Goal: Find specific page/section: Find specific page/section

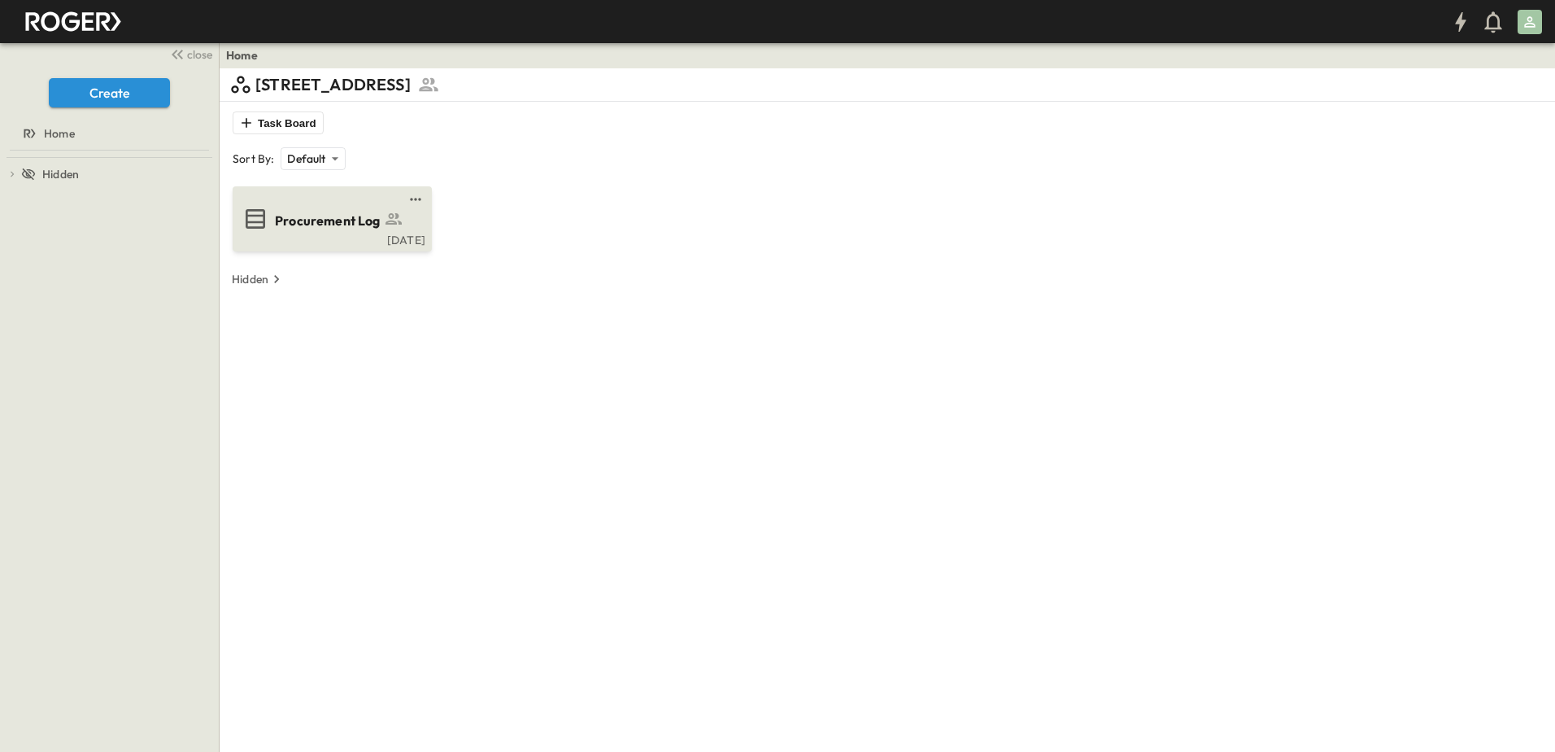
click at [408, 249] on div "Procurement Log Fri, Aug. 22" at bounding box center [332, 218] width 199 height 65
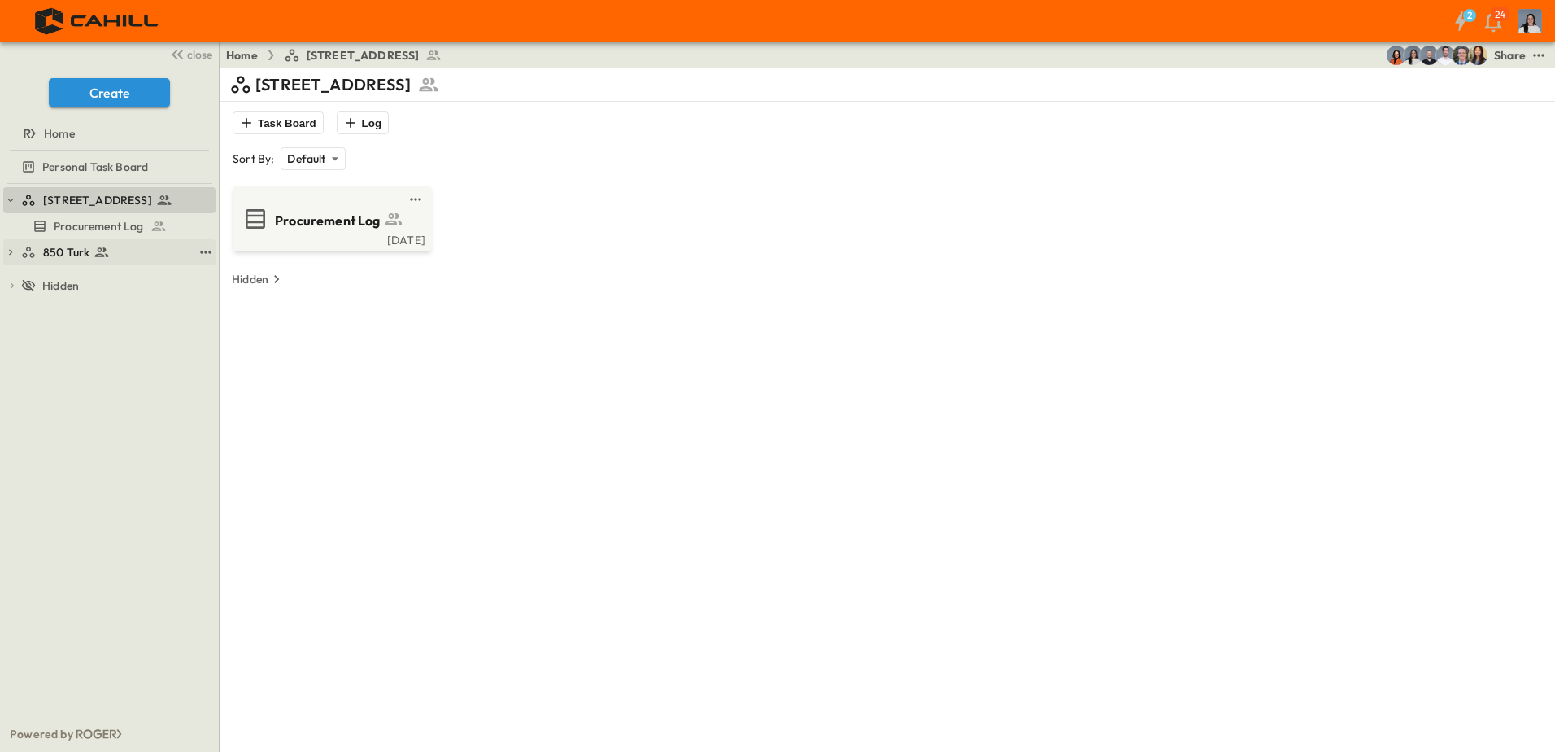
click at [142, 248] on div "850 Turk" at bounding box center [107, 252] width 172 height 16
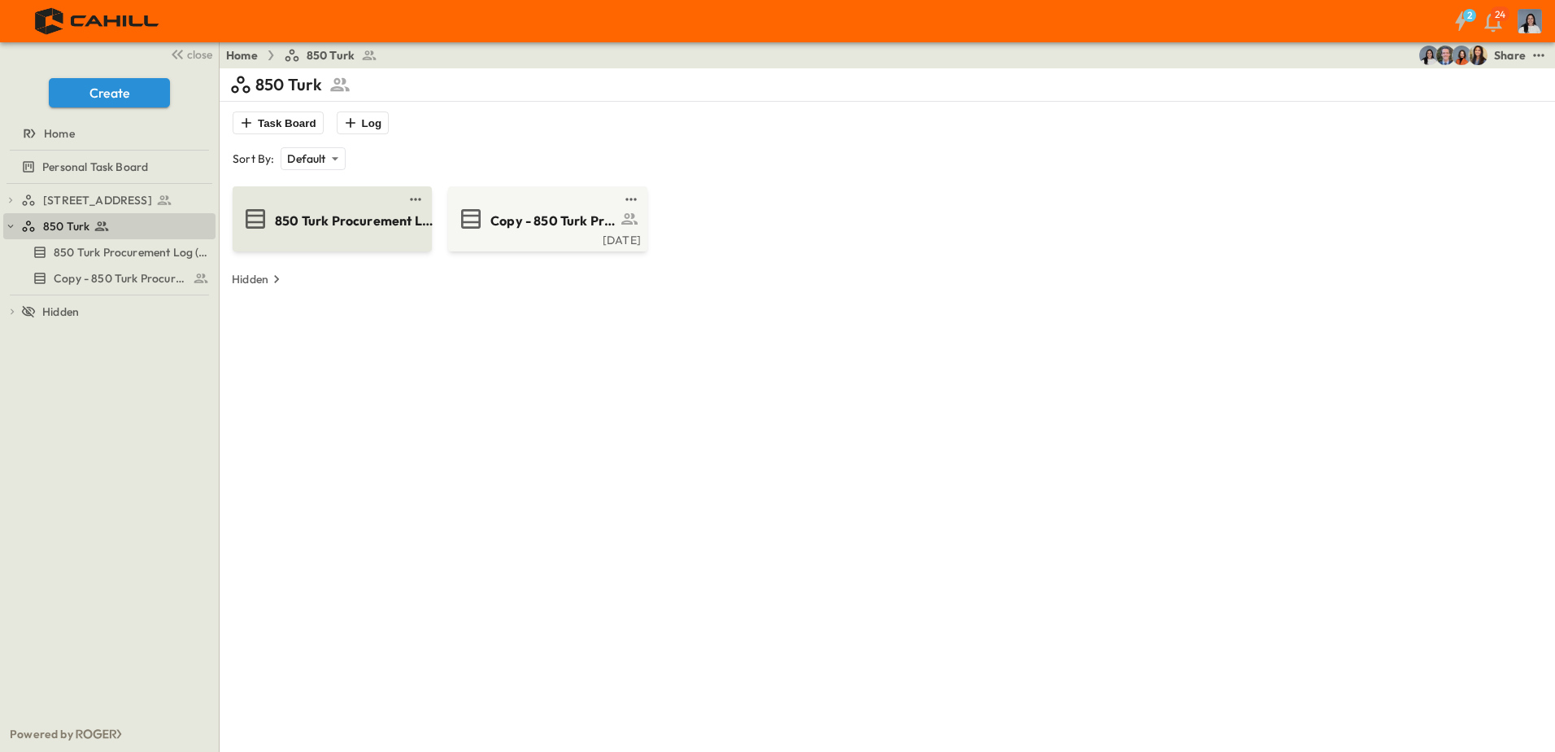
click at [353, 216] on span "850 Turk Procurement Log (Copy)" at bounding box center [354, 221] width 159 height 19
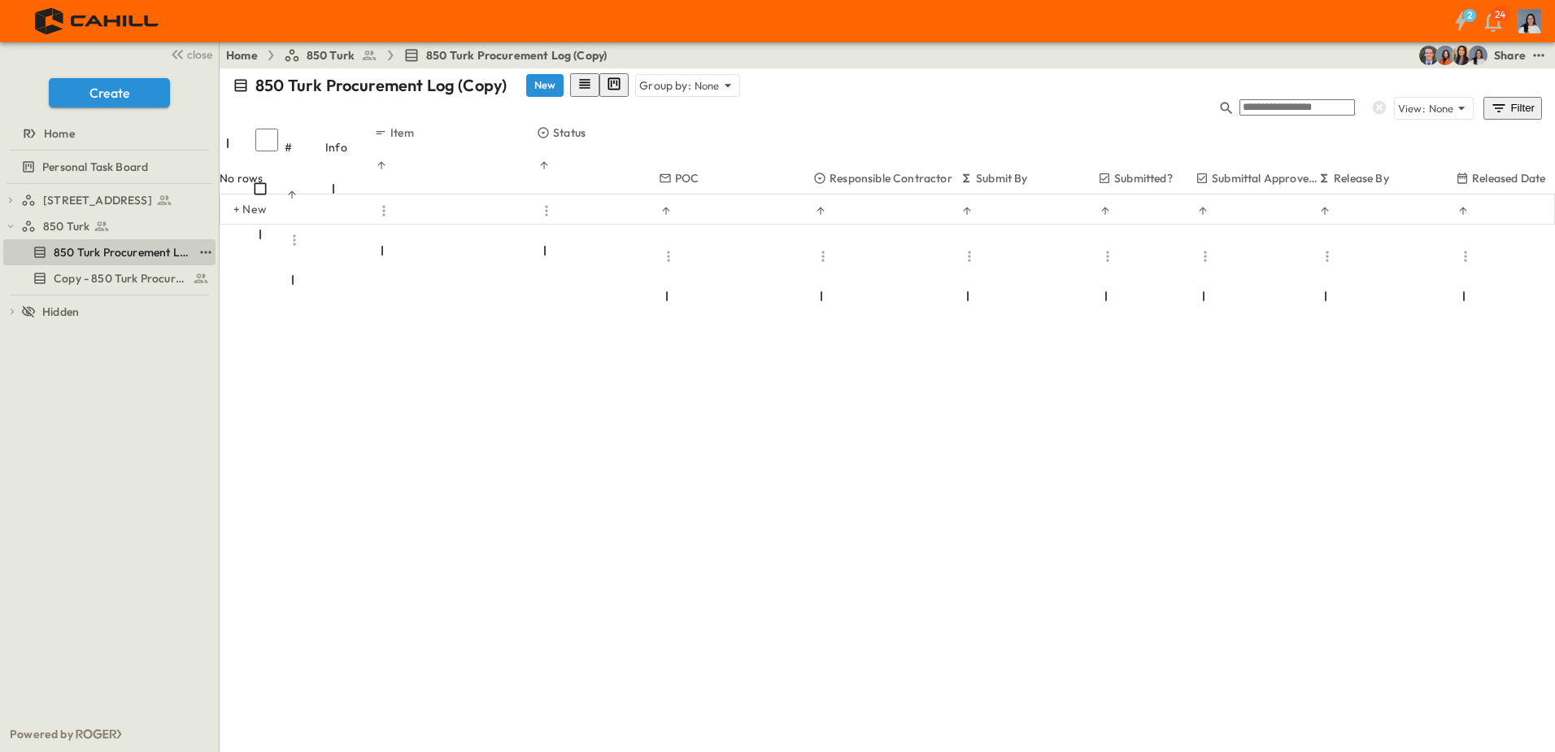
click at [129, 251] on span "850 Turk Procurement Log (Copy)" at bounding box center [123, 252] width 139 height 16
click at [130, 276] on span "Copy - 850 Turk Procurement Log" at bounding box center [110, 278] width 113 height 16
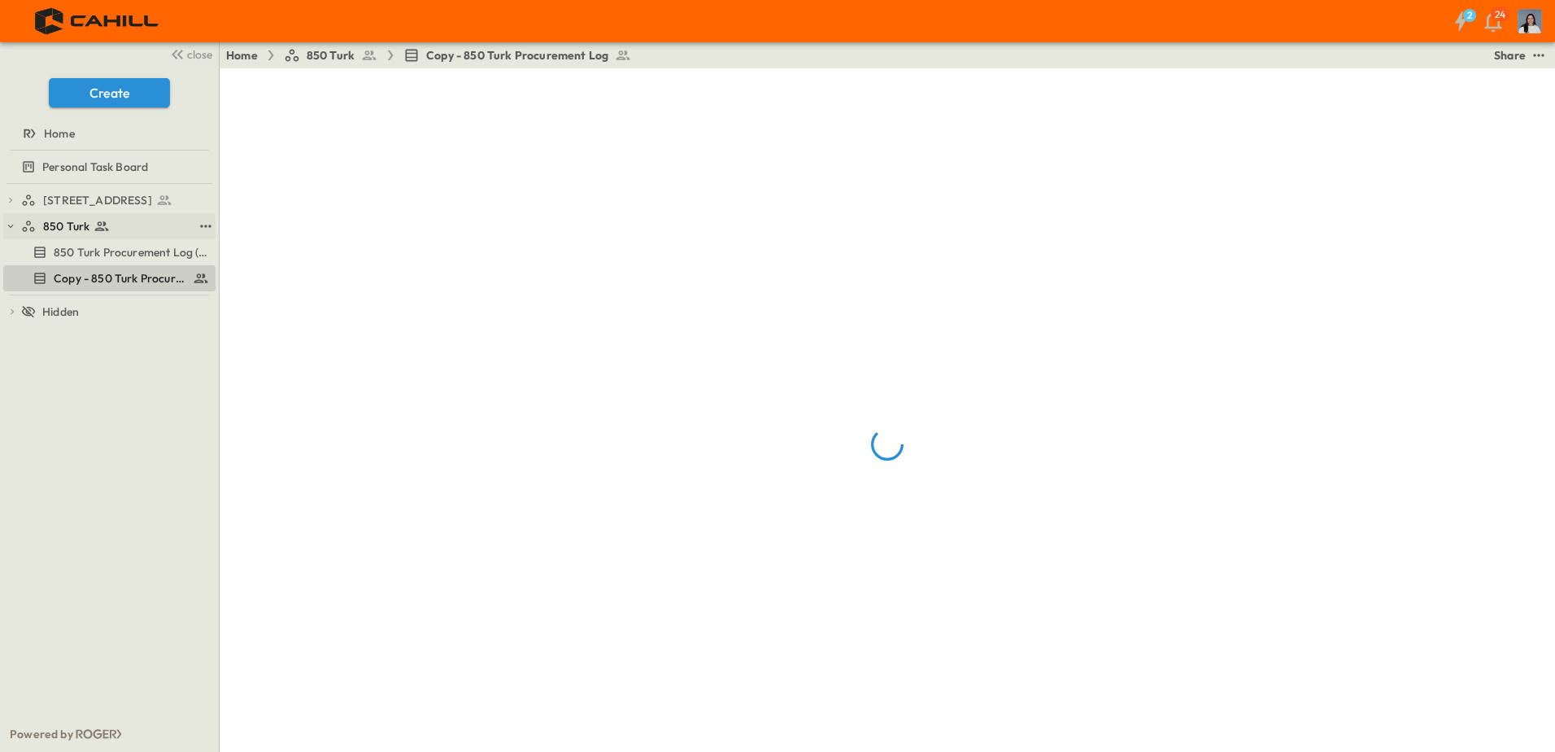
click at [94, 233] on icon at bounding box center [102, 226] width 16 height 16
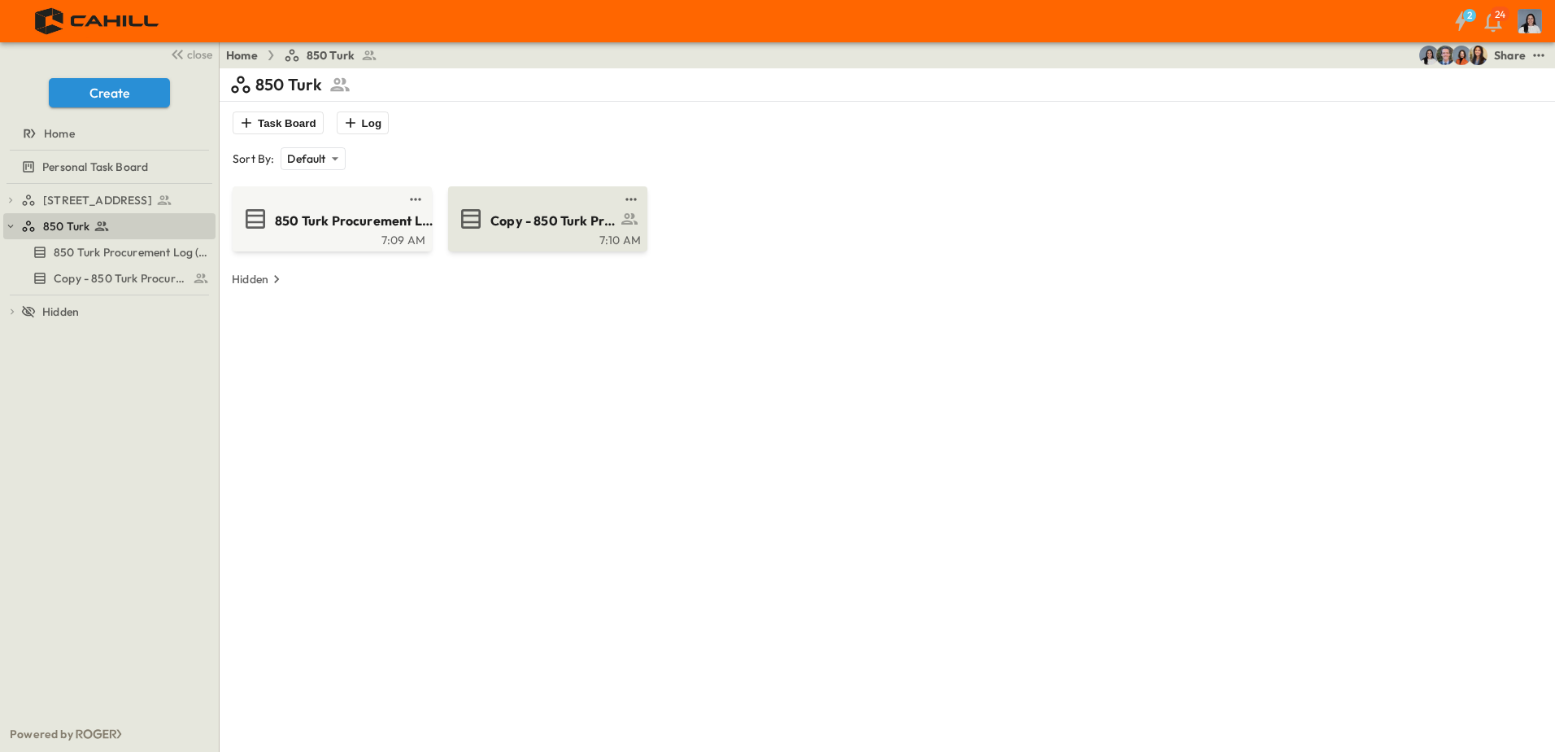
click at [488, 211] on div "Copy - 850 Turk Procurement Log" at bounding box center [546, 219] width 177 height 26
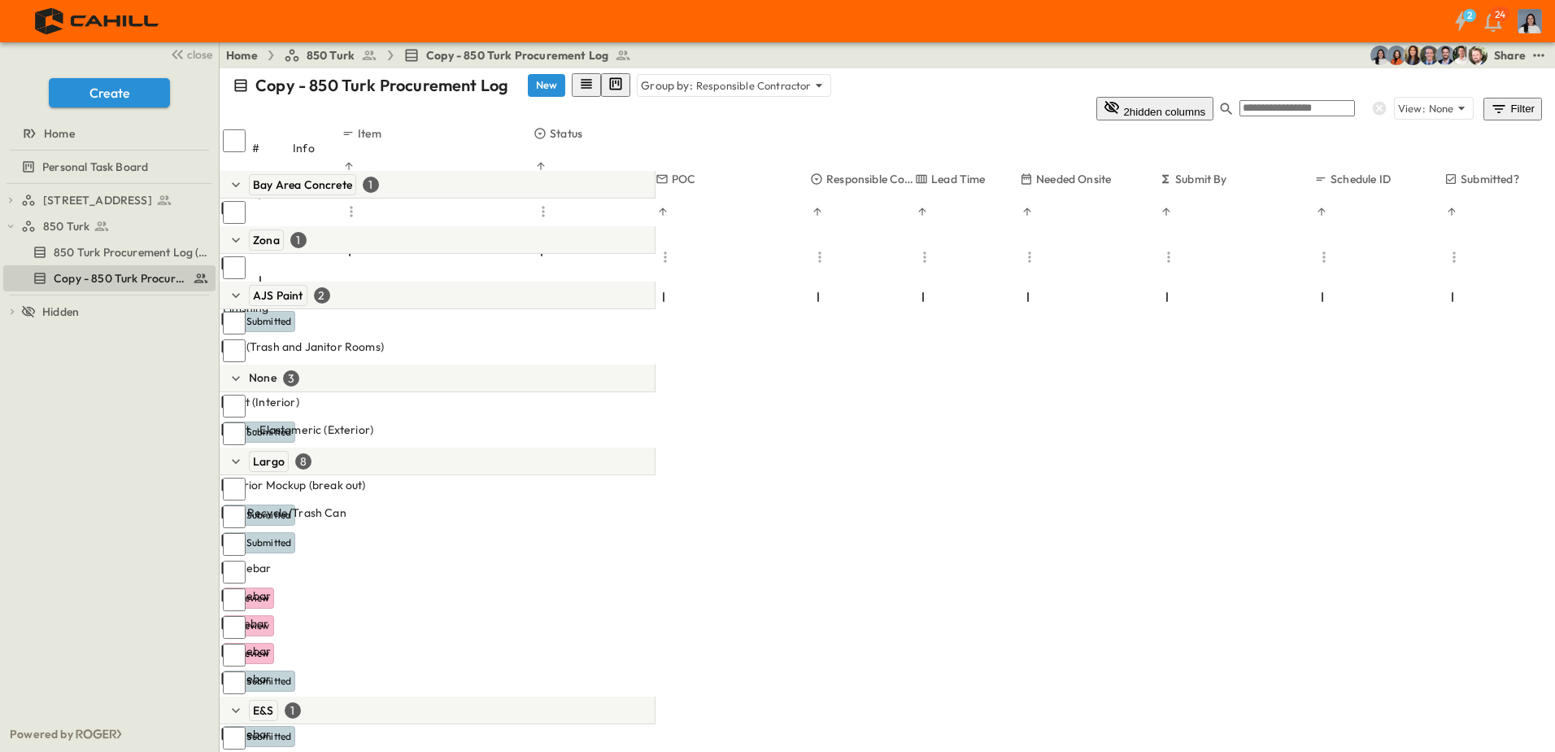
click at [355, 81] on p "Copy - 850 Turk Procurement Log" at bounding box center [381, 85] width 253 height 23
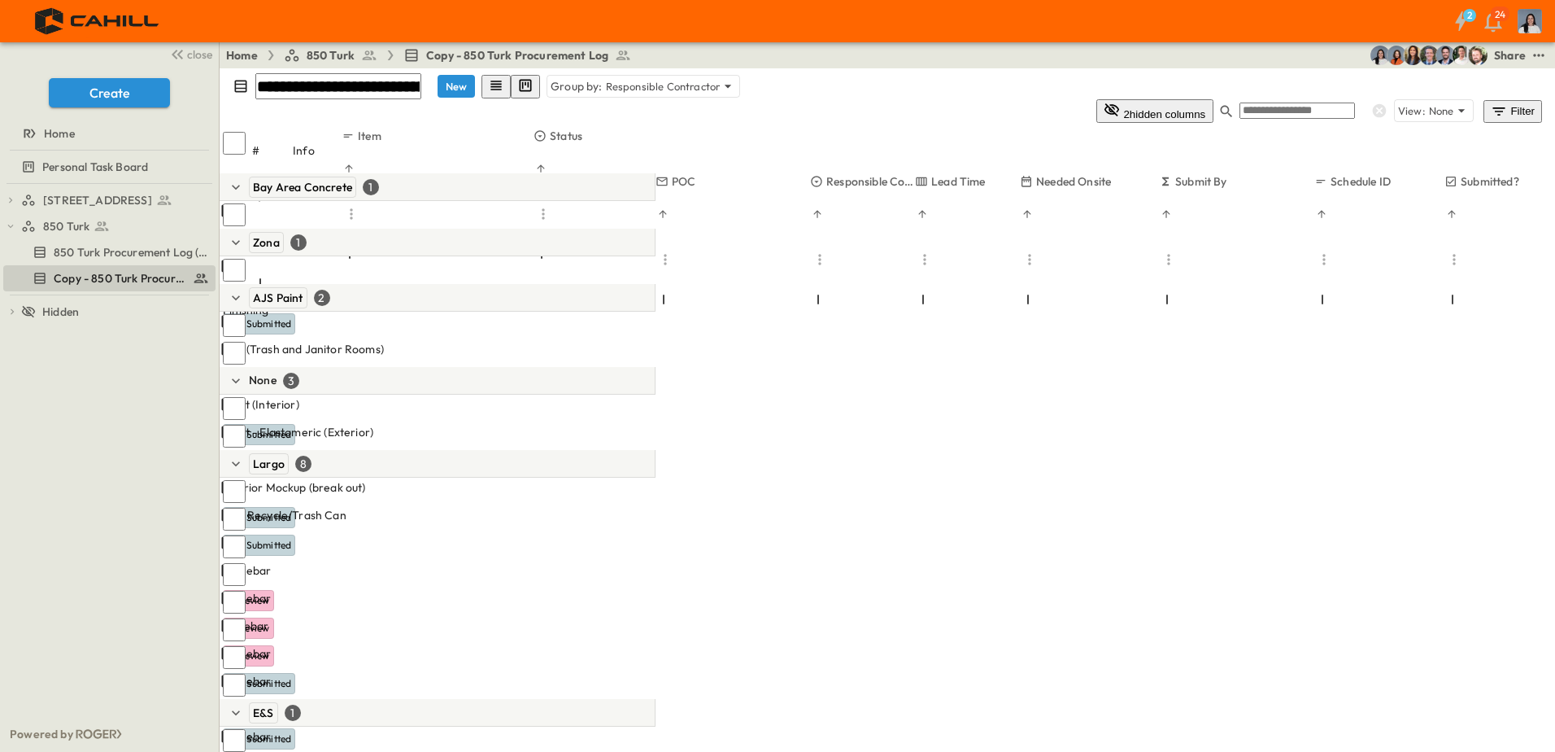
scroll to position [0, 30]
click at [281, 86] on input "**********" at bounding box center [365, 86] width 220 height 24
type input "**********"
click at [179, 351] on div "750 Golden Gate Procurement Log 850 Turk 850 Turk Procurement Log (Copy) Copy -…" at bounding box center [109, 450] width 219 height 532
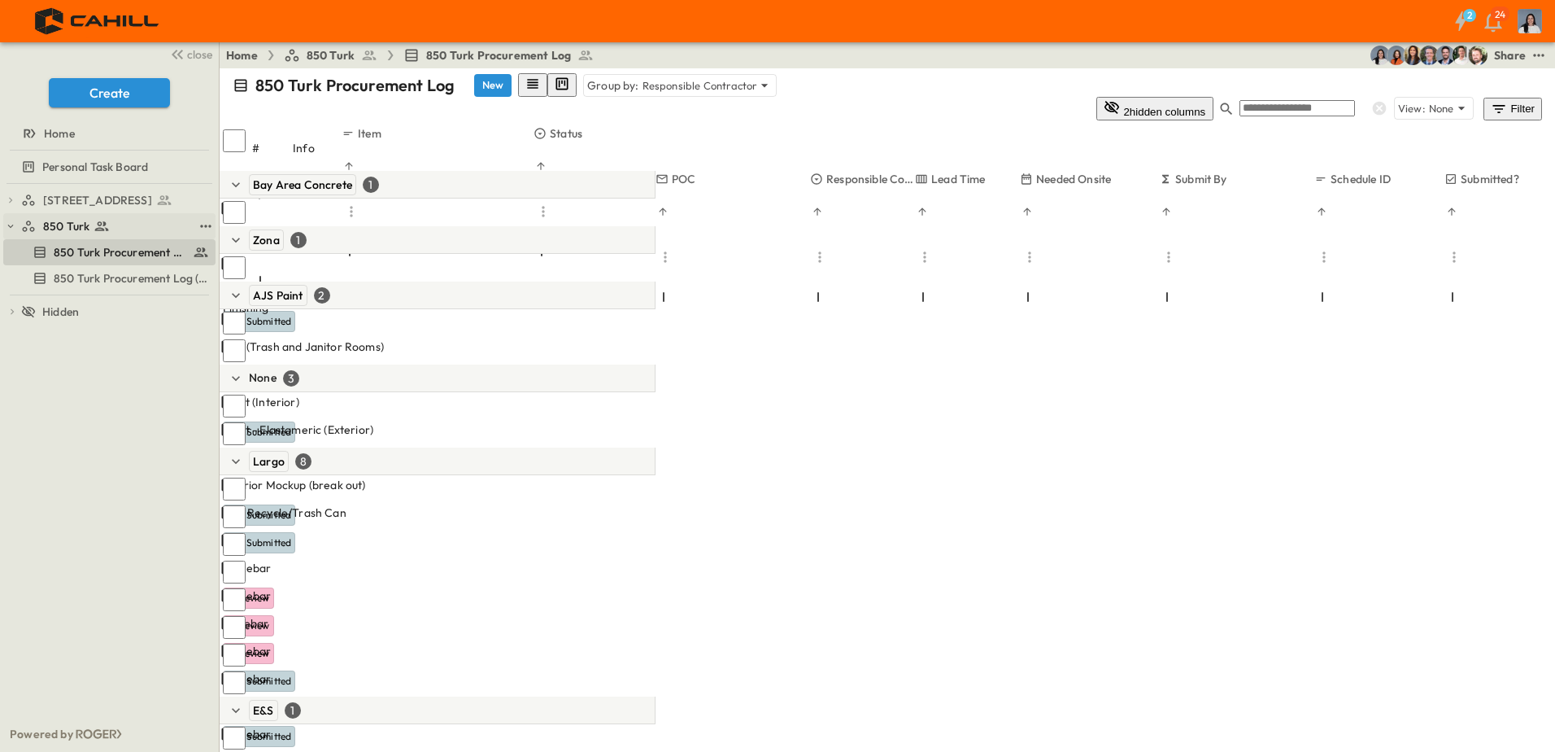
click at [120, 232] on div "850 Turk" at bounding box center [107, 226] width 172 height 16
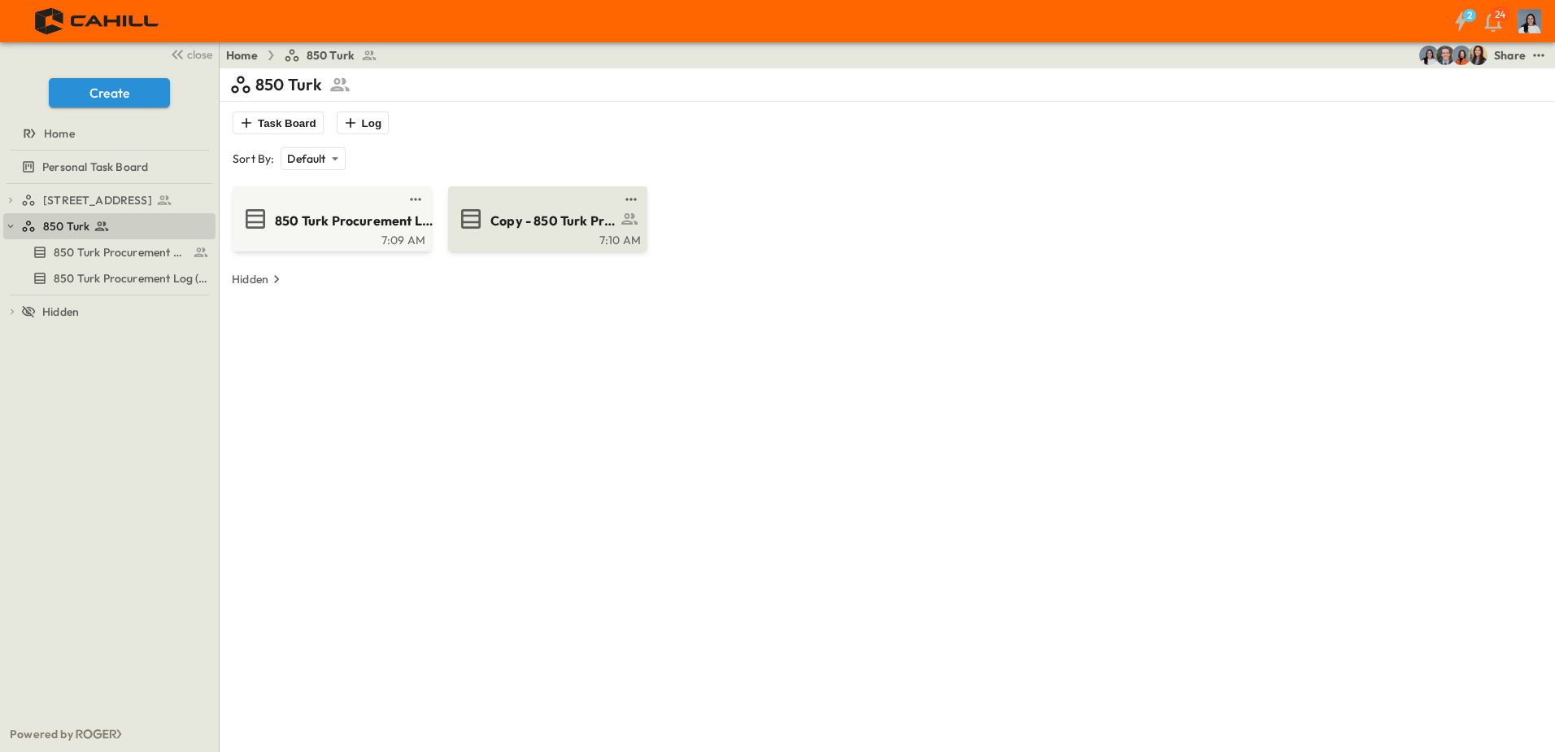
click at [507, 231] on div "Copy - 850 Turk Procurement Log" at bounding box center [546, 219] width 177 height 26
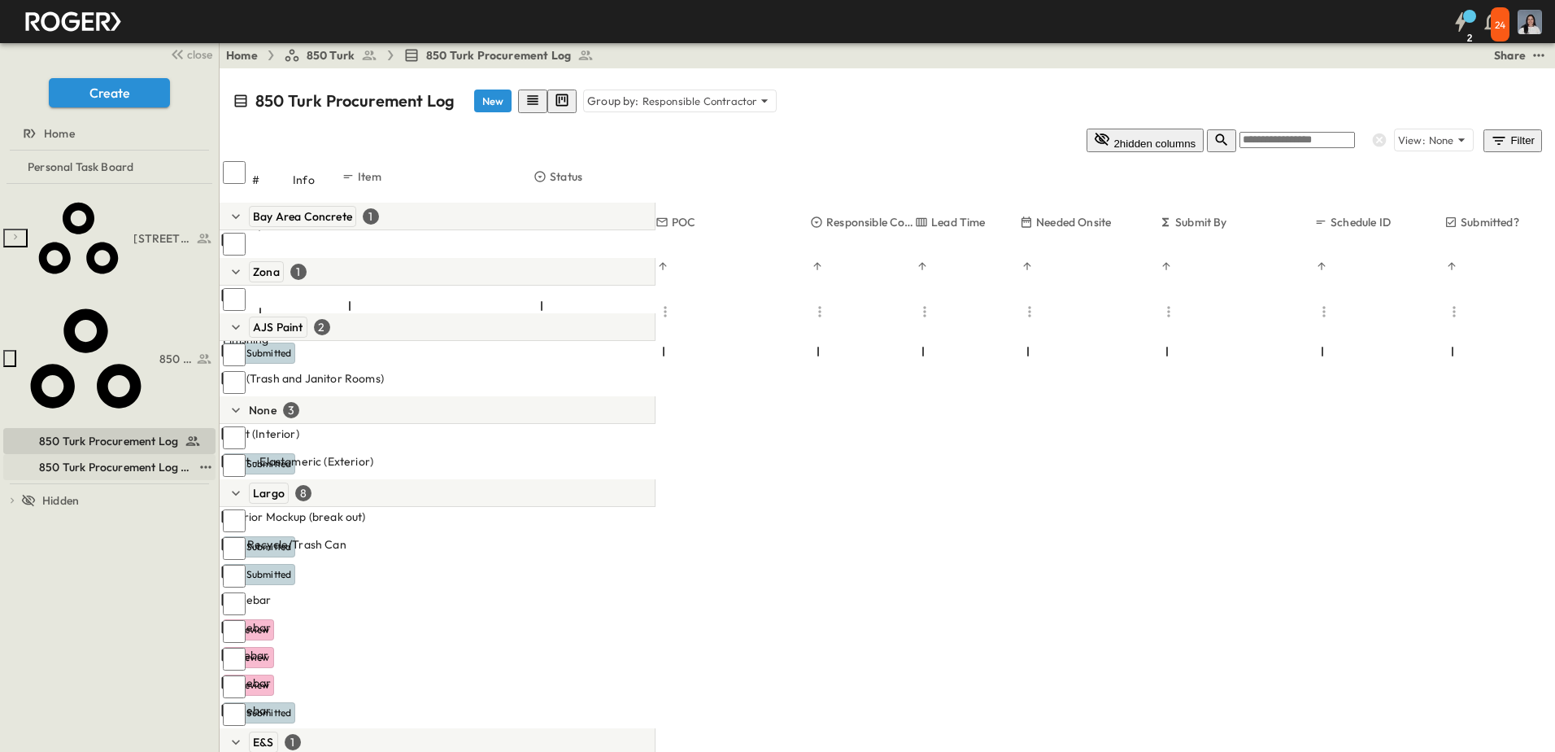
click at [144, 459] on span "850 Turk Procurement Log (Copy)" at bounding box center [116, 467] width 154 height 16
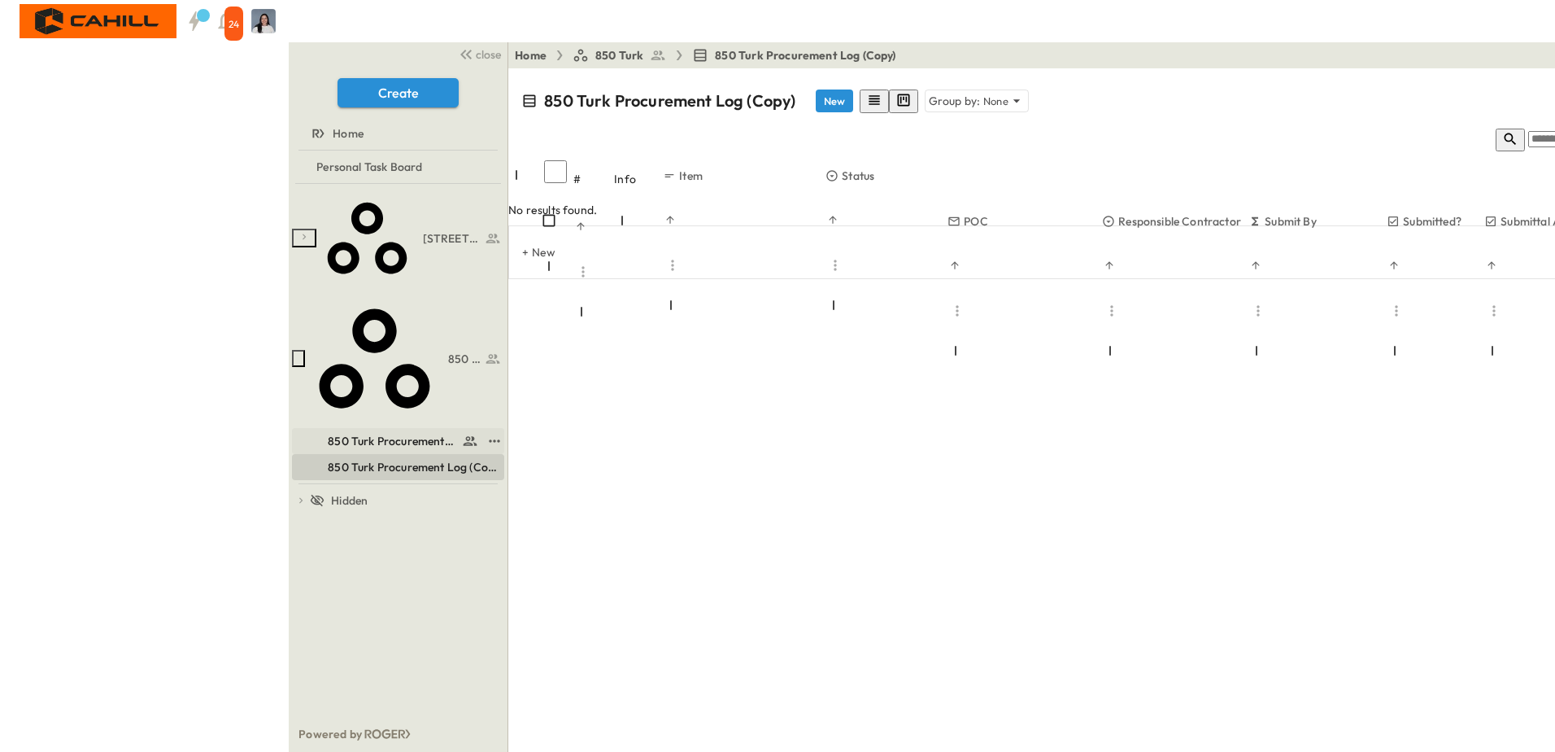
click at [328, 433] on span "850 Turk Procurement Log" at bounding box center [392, 441] width 128 height 16
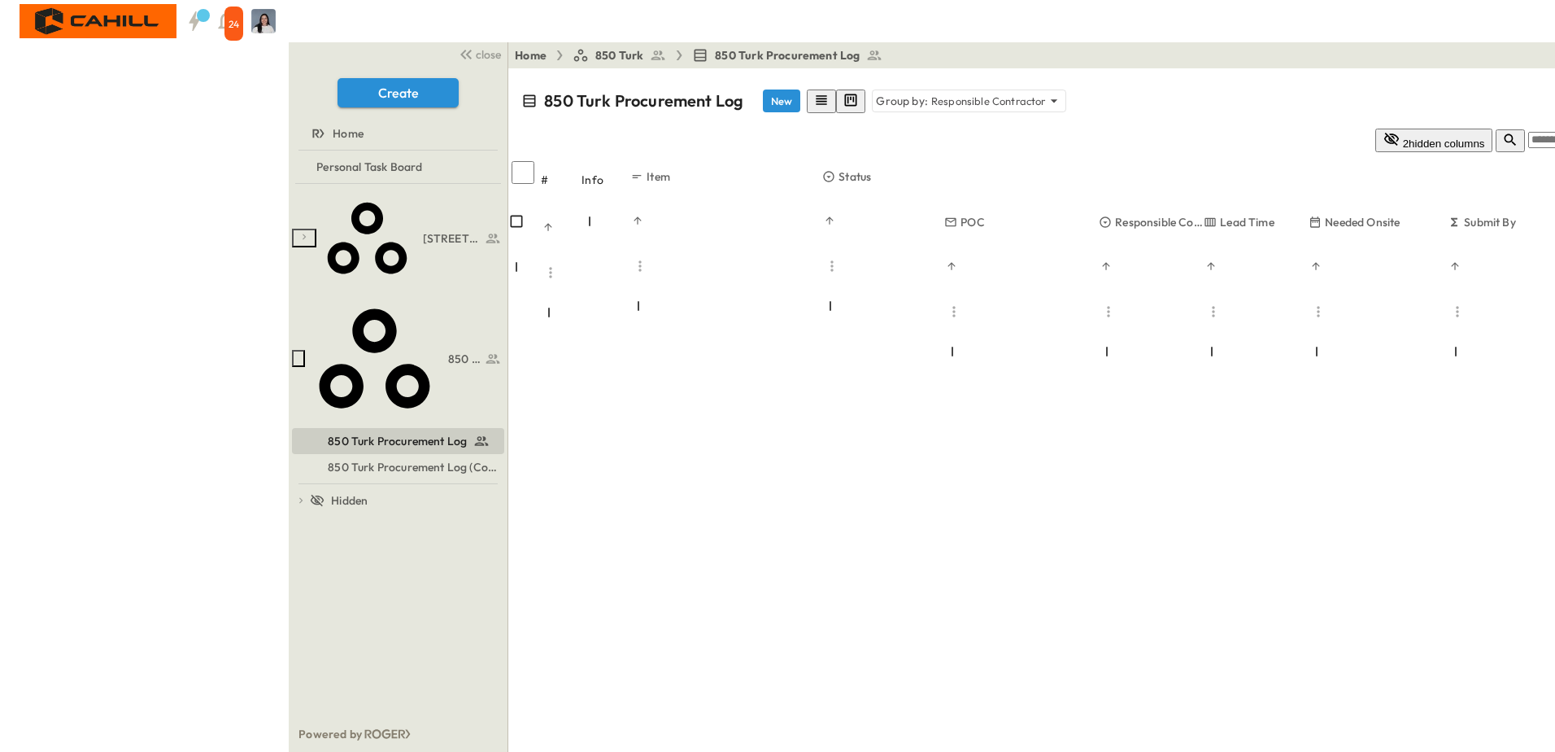
scroll to position [2115, 0]
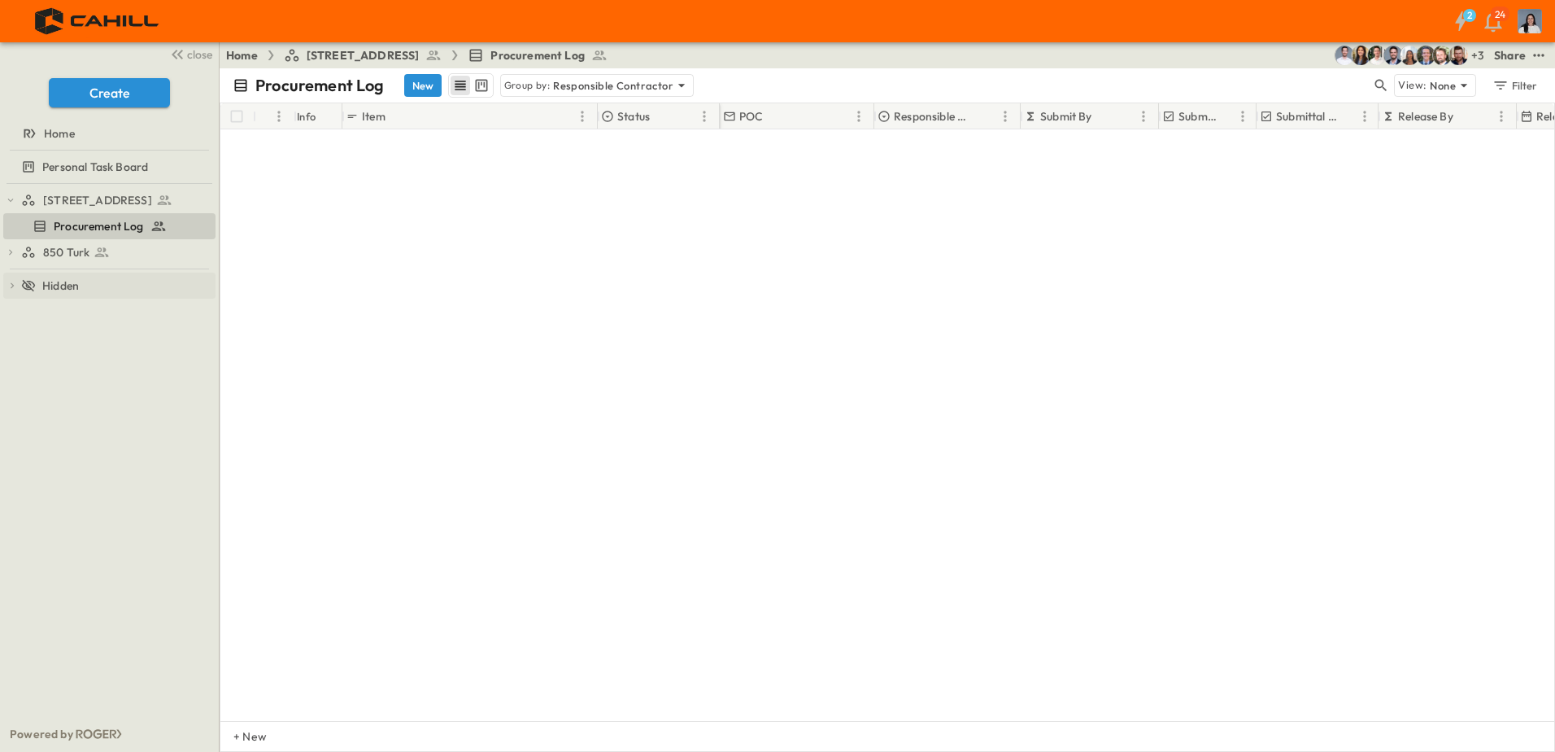
scroll to position [2115, 0]
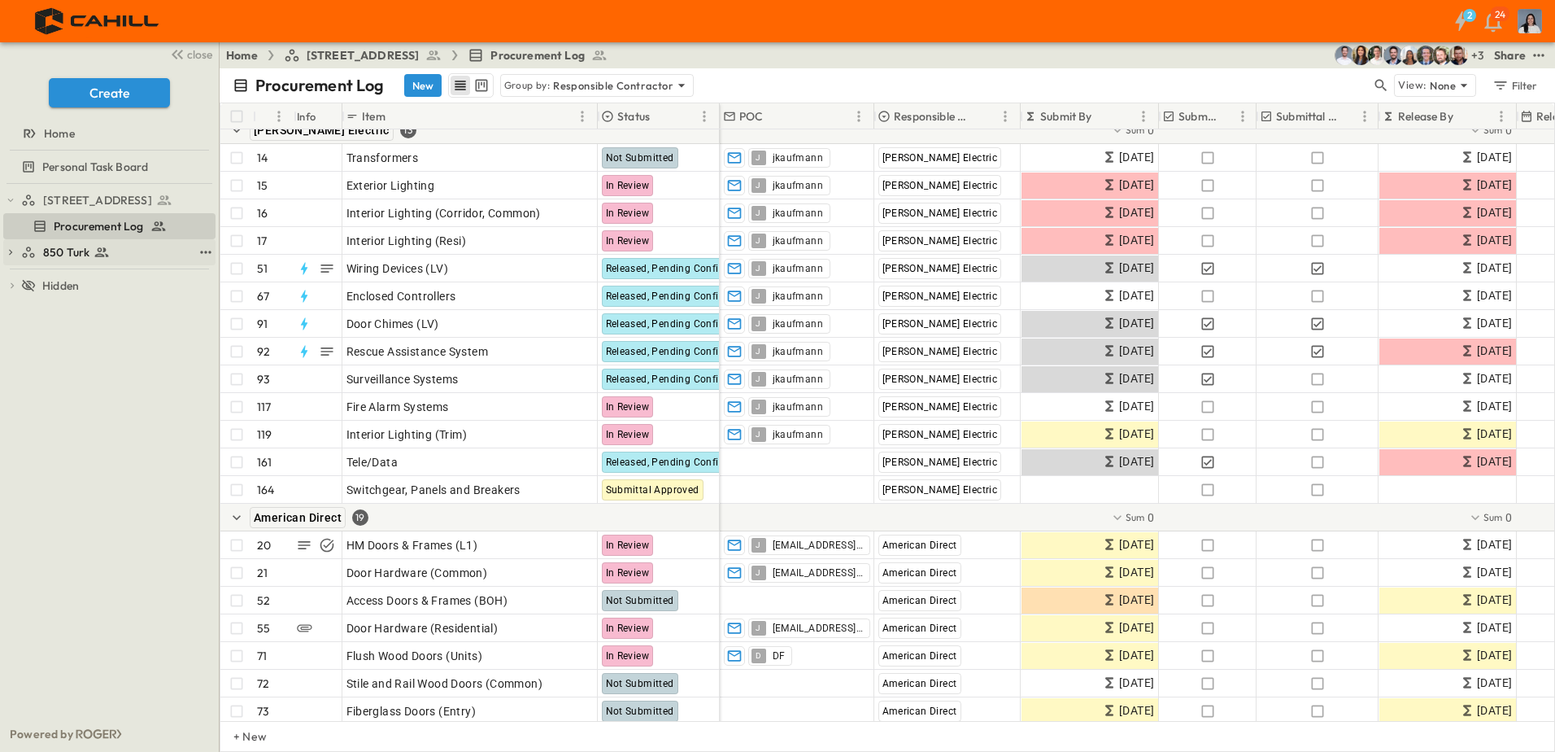
click at [105, 253] on icon at bounding box center [102, 252] width 16 height 16
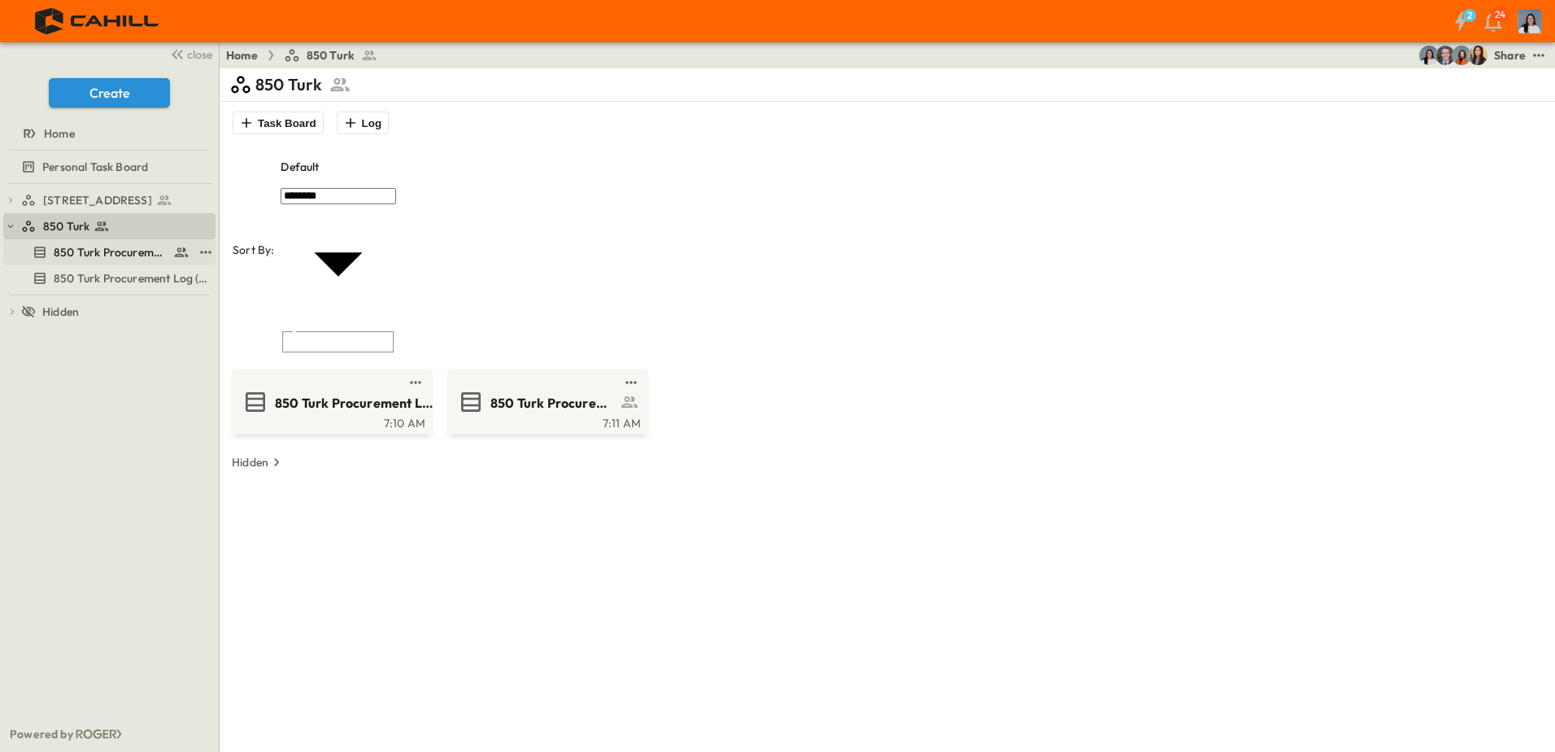
click at [103, 261] on link "850 Turk Procurement Log" at bounding box center [98, 252] width 190 height 23
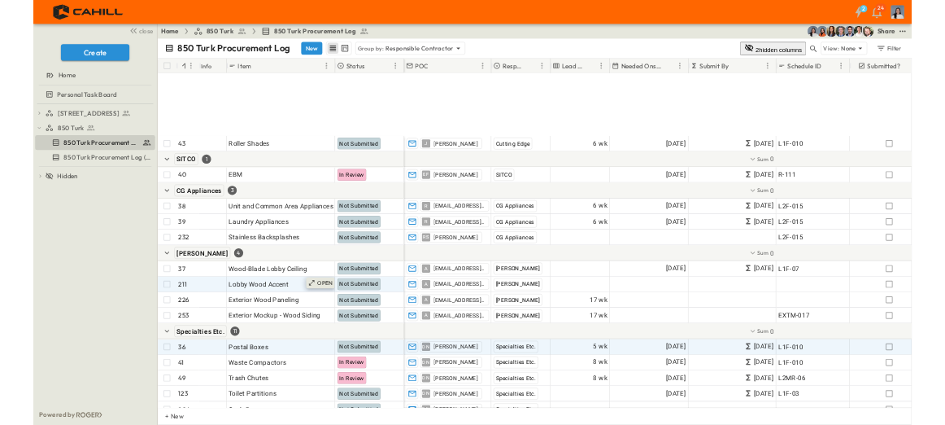
scroll to position [3742, 0]
